Goal: Navigation & Orientation: Understand site structure

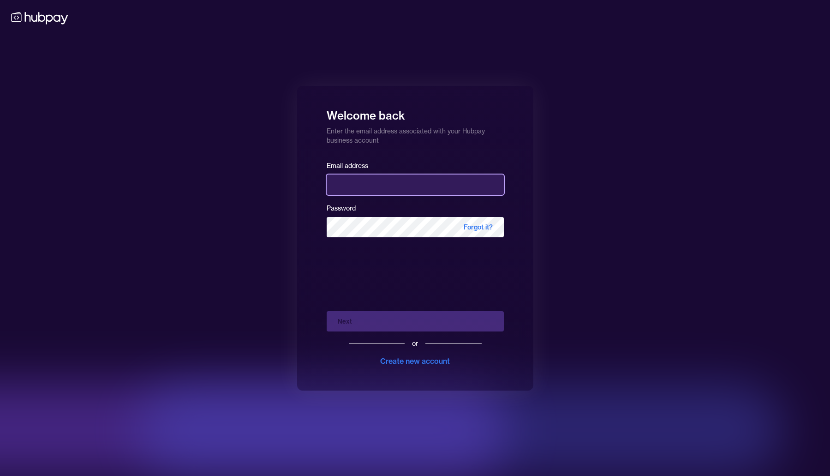
click at [391, 192] on input "email" at bounding box center [415, 184] width 177 height 20
type input "**********"
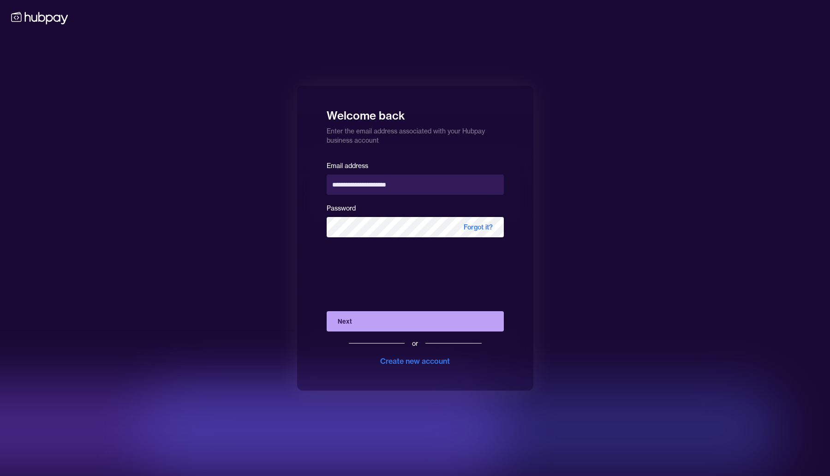
click at [381, 323] on button "Next" at bounding box center [415, 321] width 177 height 20
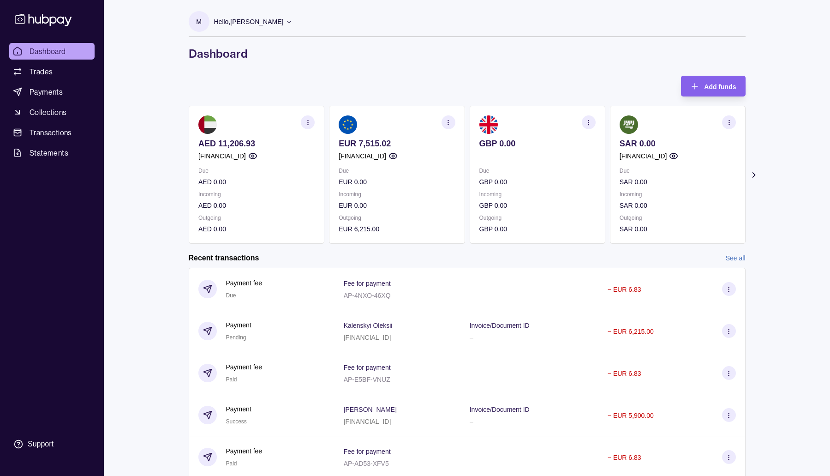
click at [431, 202] on p "EUR 0.00" at bounding box center [397, 205] width 116 height 10
click at [753, 172] on icon at bounding box center [753, 174] width 9 height 9
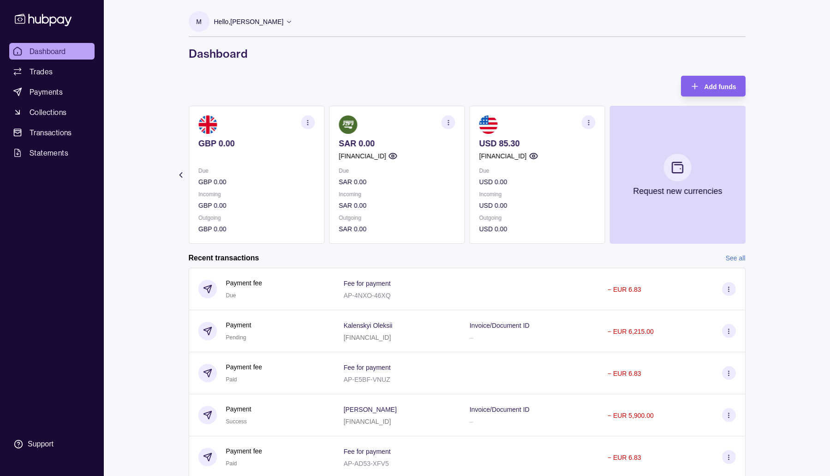
click at [753, 172] on section "Add funds AED 11,206.93 AE400960000536060001196 Due AED 0.00 Incoming AED 0.00 …" at bounding box center [467, 286] width 594 height 421
click at [181, 173] on icon at bounding box center [180, 175] width 2 height 5
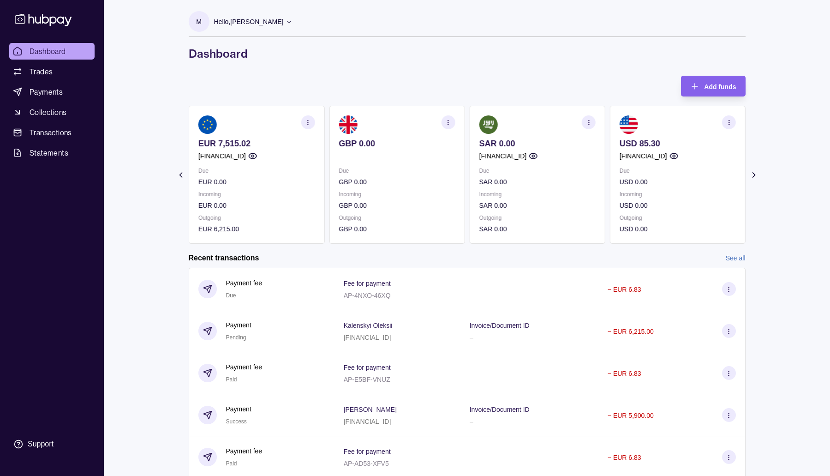
click at [181, 173] on icon at bounding box center [180, 175] width 2 height 5
click at [181, 173] on section "Add funds AED 11,206.93 AE400960000536060001196 Due AED 0.00 Incoming AED 0.00 …" at bounding box center [467, 286] width 594 height 421
click at [369, 90] on div "Add funds AED 11,206.93 AE400960000536060001196 Due AED 0.00 Incoming AED 0.00 …" at bounding box center [467, 160] width 557 height 168
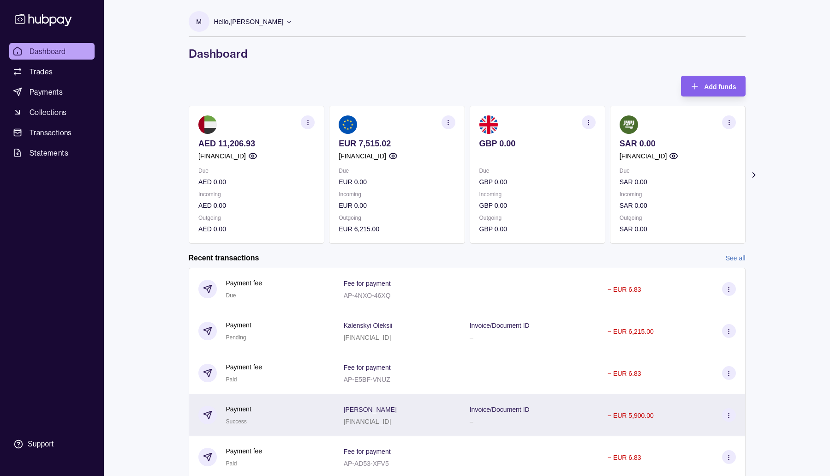
scroll to position [32, 0]
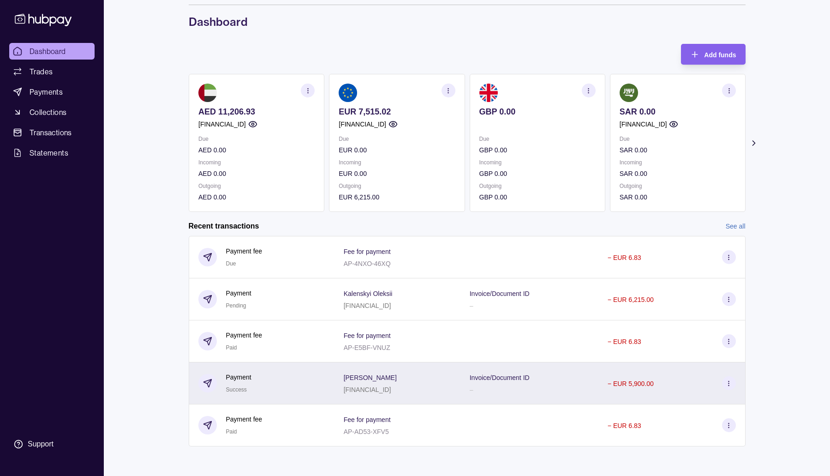
click at [404, 379] on div "Melnyk Artem LT263250004728172742" at bounding box center [397, 382] width 107 height 23
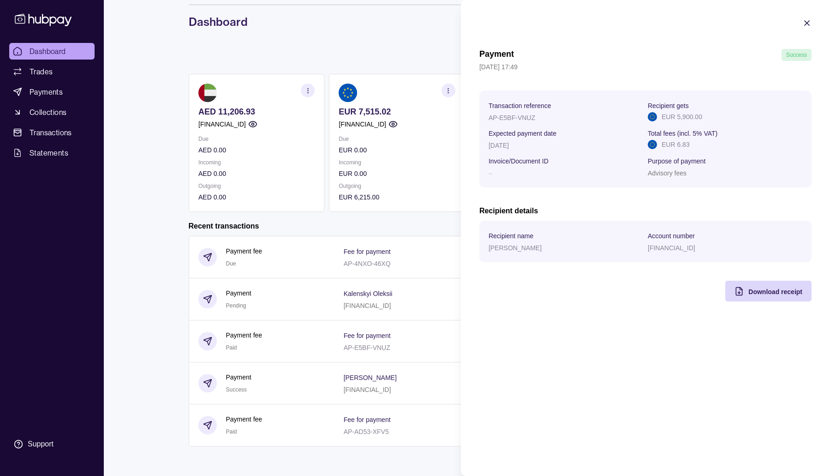
click at [809, 24] on icon "button" at bounding box center [806, 22] width 9 height 9
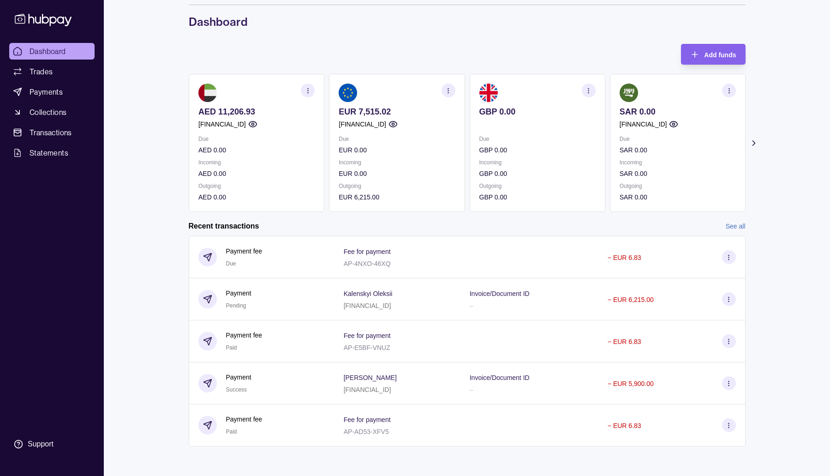
click at [738, 225] on link "See all" at bounding box center [736, 226] width 20 height 10
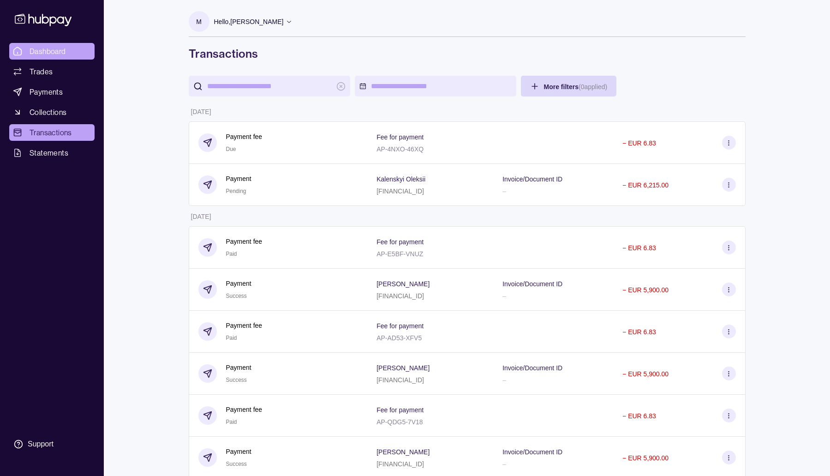
click at [42, 49] on span "Dashboard" at bounding box center [48, 51] width 36 height 11
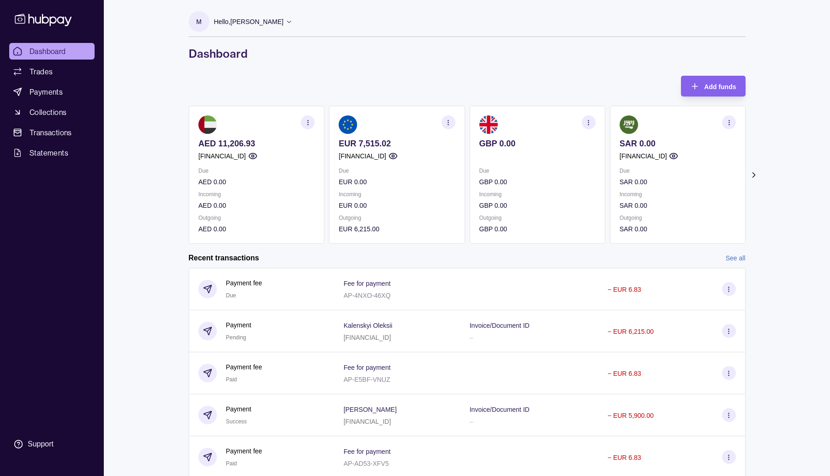
click at [448, 122] on icon "button" at bounding box center [448, 122] width 7 height 7
click at [422, 213] on p "Outgoing" at bounding box center [397, 218] width 116 height 10
click at [406, 206] on p "EUR 0.00" at bounding box center [397, 205] width 116 height 10
click at [448, 120] on icon "button" at bounding box center [450, 119] width 9 height 9
click at [420, 191] on p "Incoming" at bounding box center [397, 194] width 116 height 10
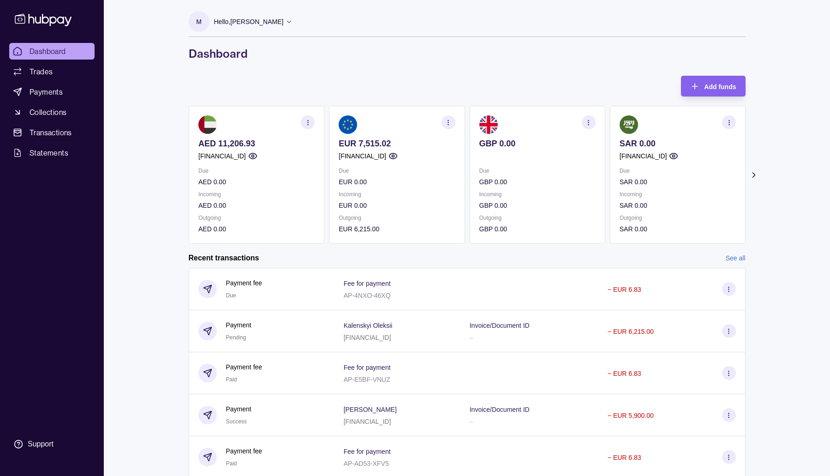
click at [420, 191] on p "Incoming" at bounding box center [397, 194] width 116 height 10
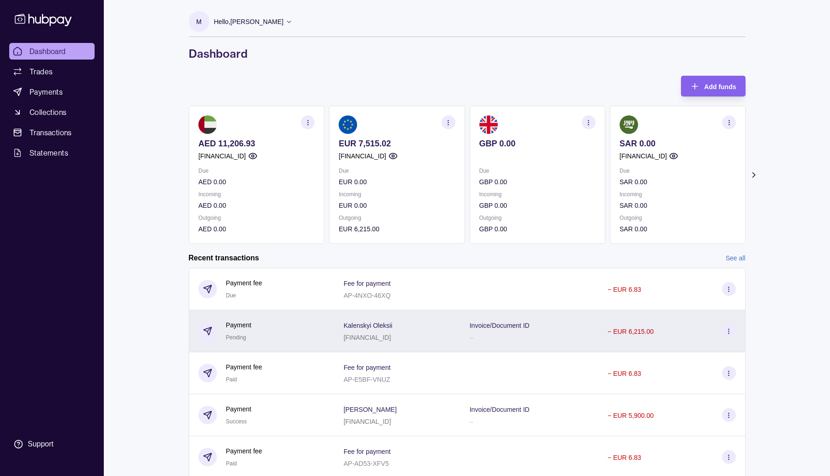
click at [729, 333] on circle at bounding box center [728, 333] width 0 height 0
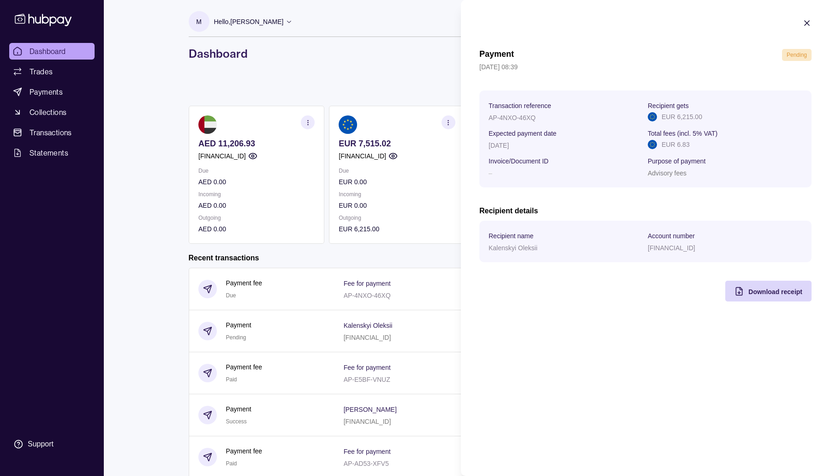
click at [806, 24] on icon "button" at bounding box center [806, 22] width 9 height 9
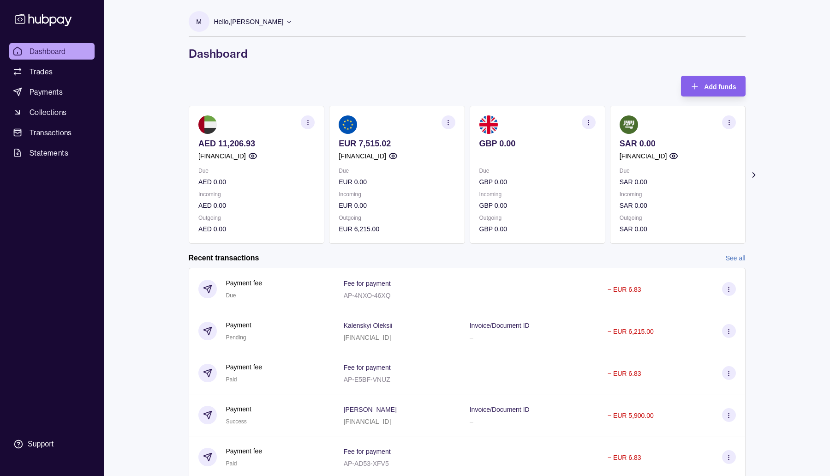
scroll to position [2, 0]
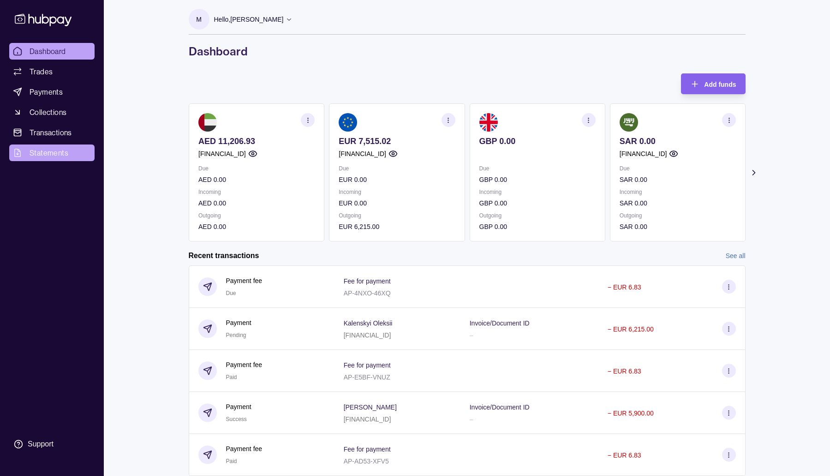
click at [58, 154] on span "Statements" at bounding box center [49, 152] width 39 height 11
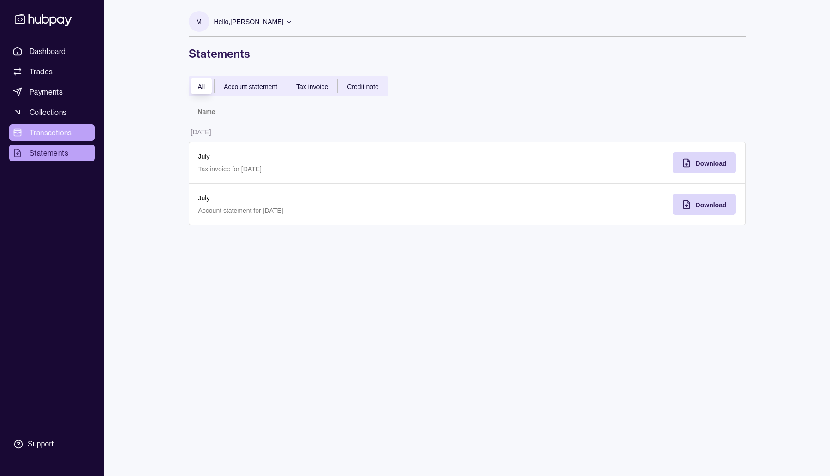
click at [54, 127] on span "Transactions" at bounding box center [51, 132] width 42 height 11
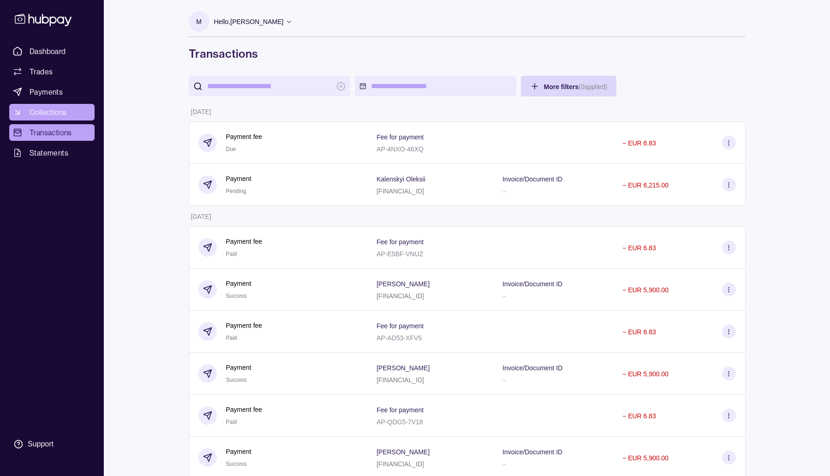
click at [51, 107] on span "Collections" at bounding box center [48, 112] width 37 height 11
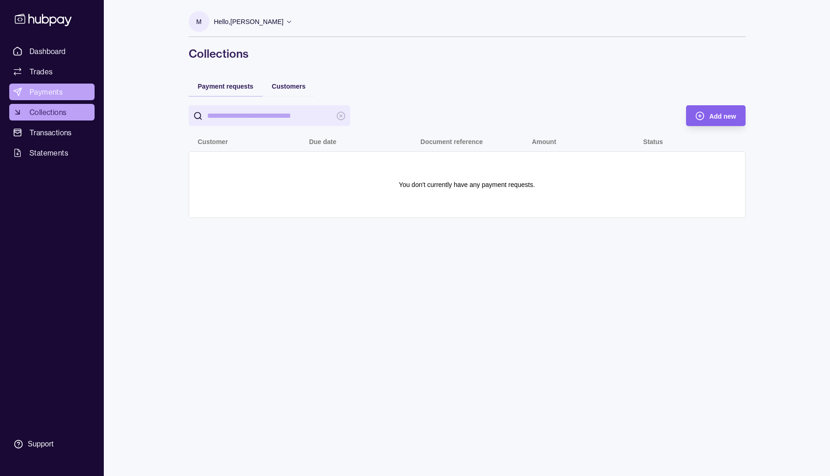
click at [43, 89] on span "Payments" at bounding box center [46, 91] width 33 height 11
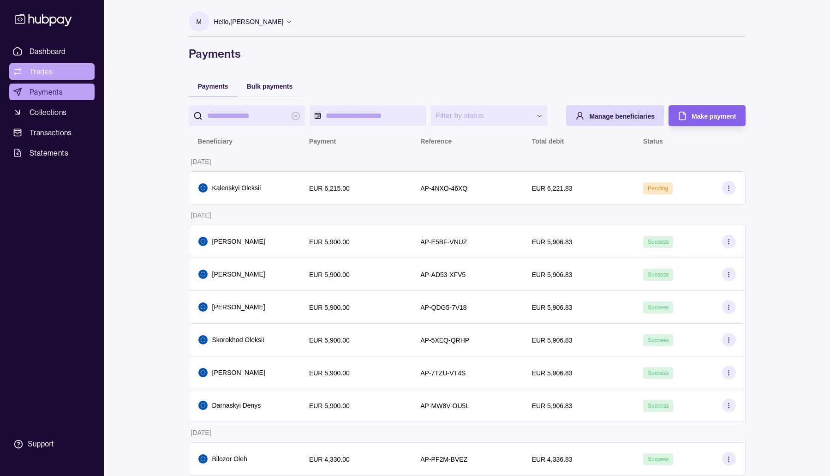
click at [44, 78] on link "Trades" at bounding box center [51, 71] width 85 height 17
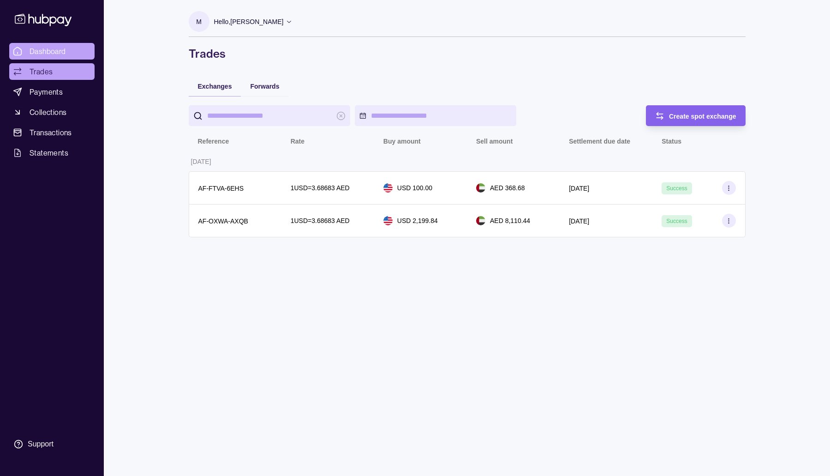
click at [46, 54] on span "Dashboard" at bounding box center [48, 51] width 36 height 11
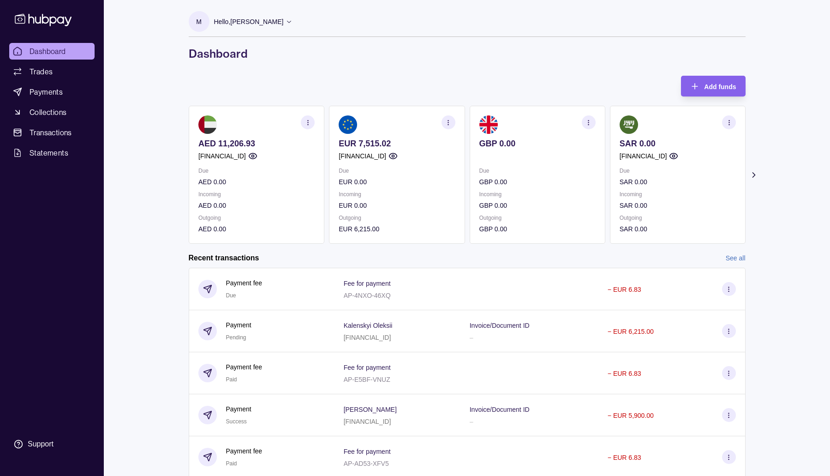
click at [348, 124] on img at bounding box center [348, 124] width 18 height 18
click at [754, 174] on icon at bounding box center [753, 175] width 2 height 5
click at [181, 173] on icon at bounding box center [180, 175] width 2 height 5
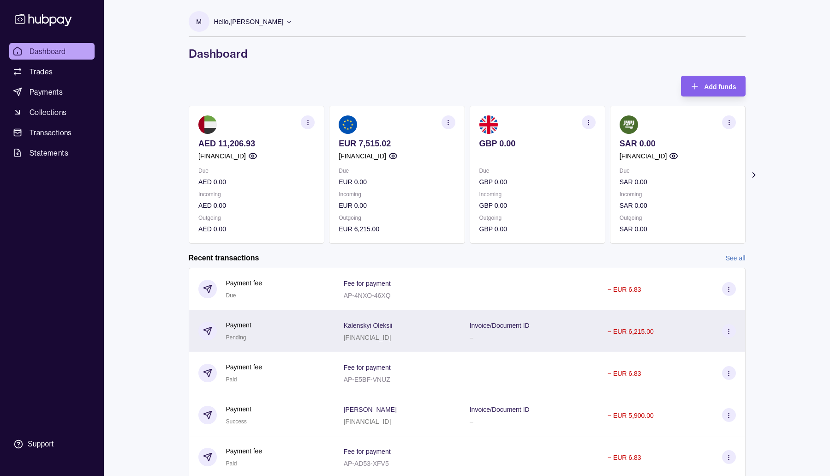
scroll to position [32, 0]
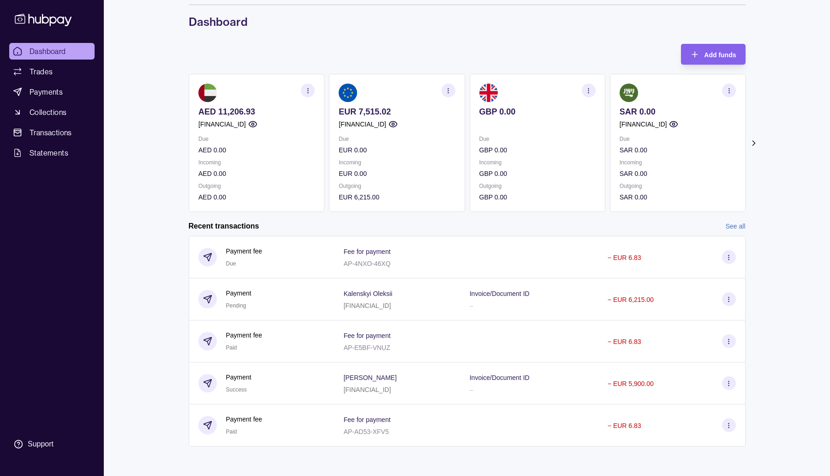
click at [738, 225] on link "See all" at bounding box center [736, 226] width 20 height 10
